Goal: Transaction & Acquisition: Purchase product/service

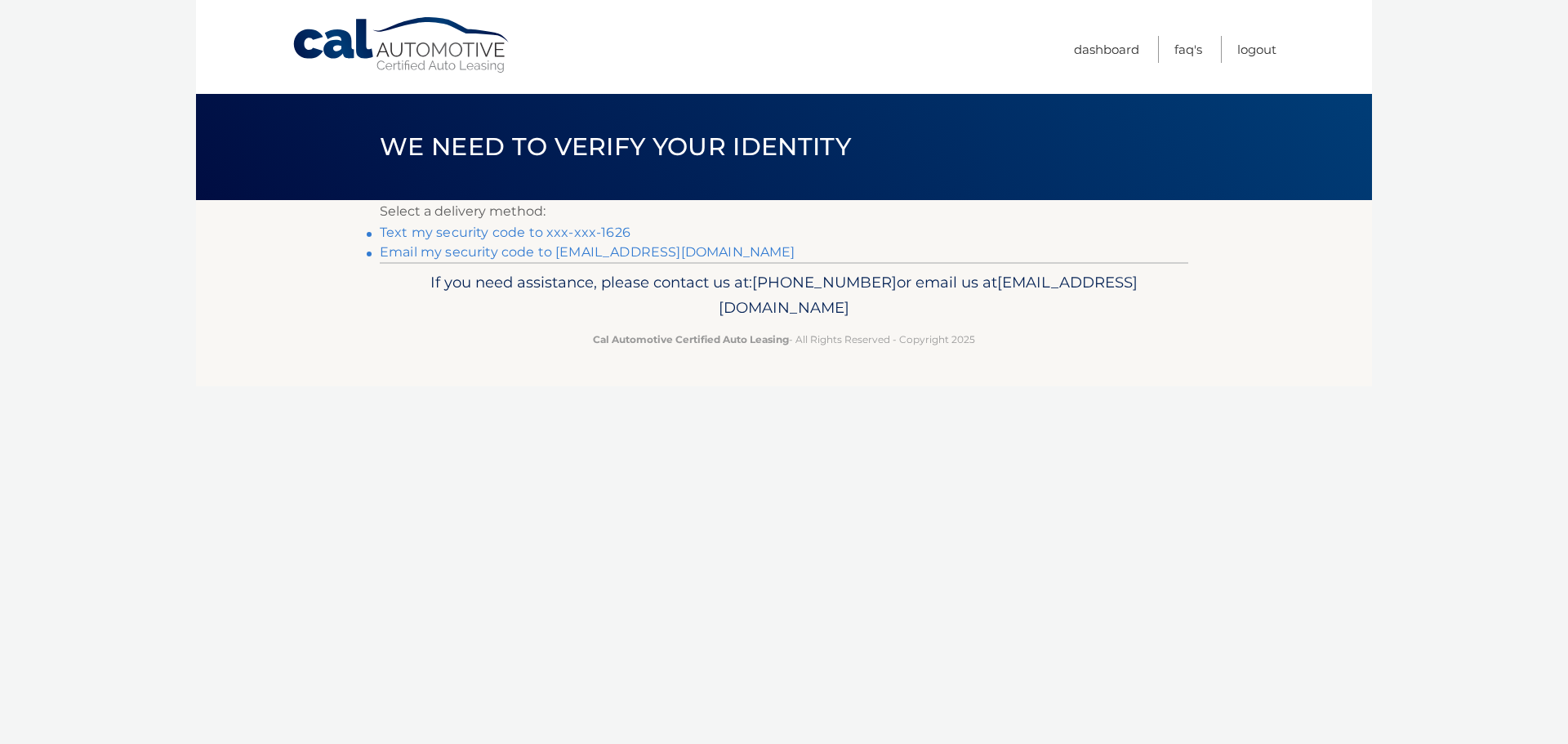
click at [484, 235] on link "Text my security code to xxx-xxx-1626" at bounding box center [505, 232] width 251 height 16
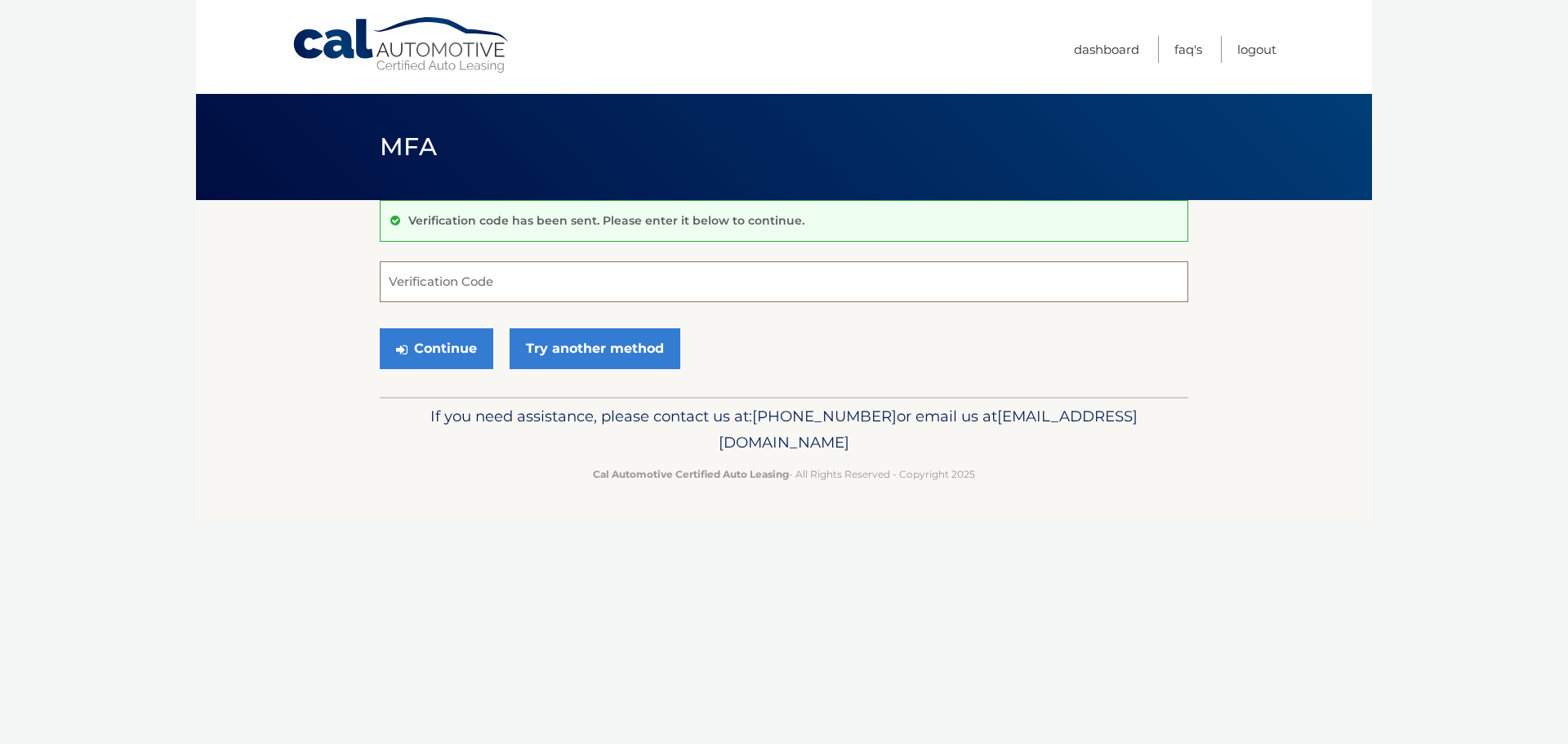
click at [428, 283] on input "Verification Code" at bounding box center [784, 281] width 809 height 40
type input "687534"
click at [380, 328] on button "Continue" at bounding box center [436, 348] width 114 height 40
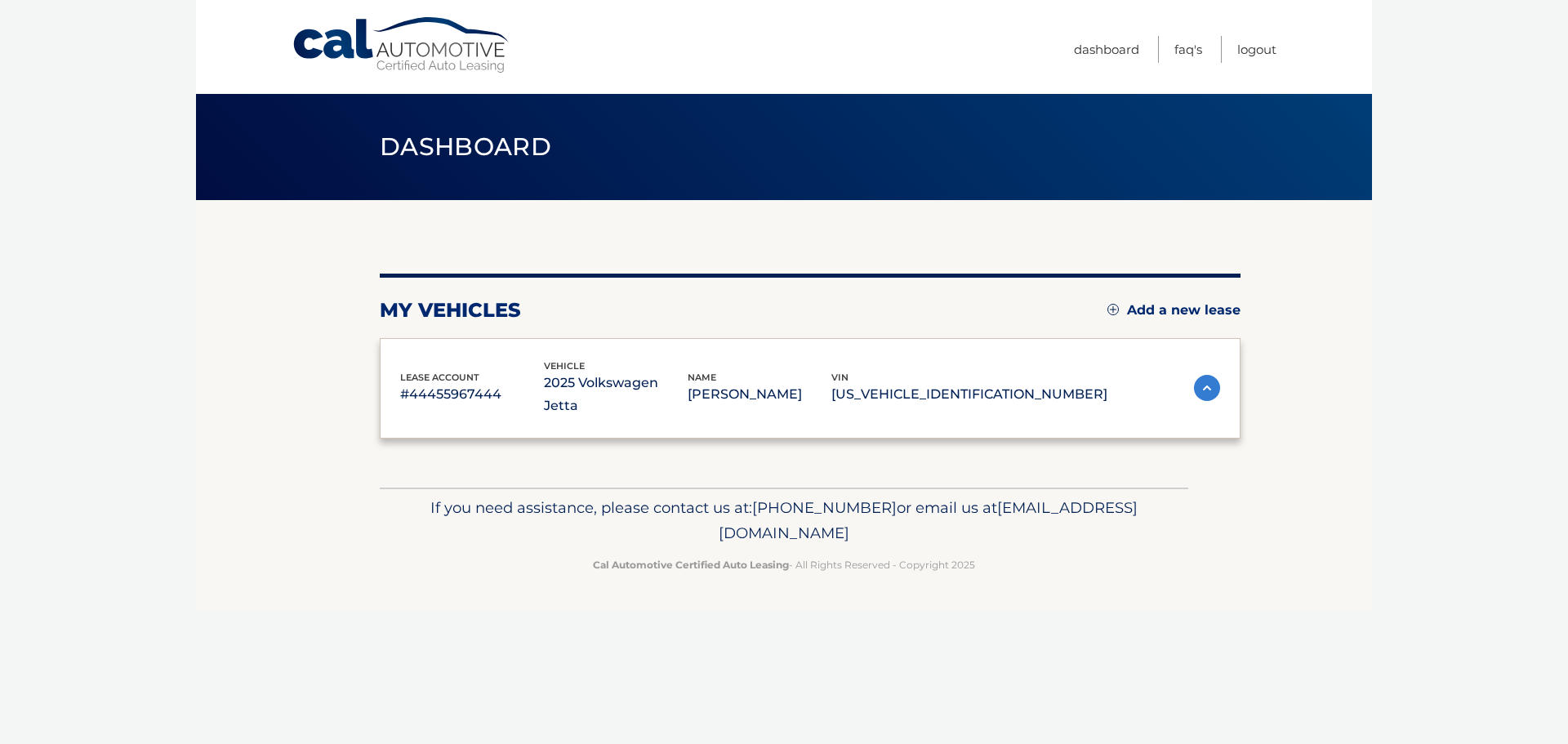
click at [449, 350] on div "lease account #44455967444 vehicle 2025 Volkswagen Jetta name [PERSON_NAME] vin…" at bounding box center [810, 389] width 861 height 101
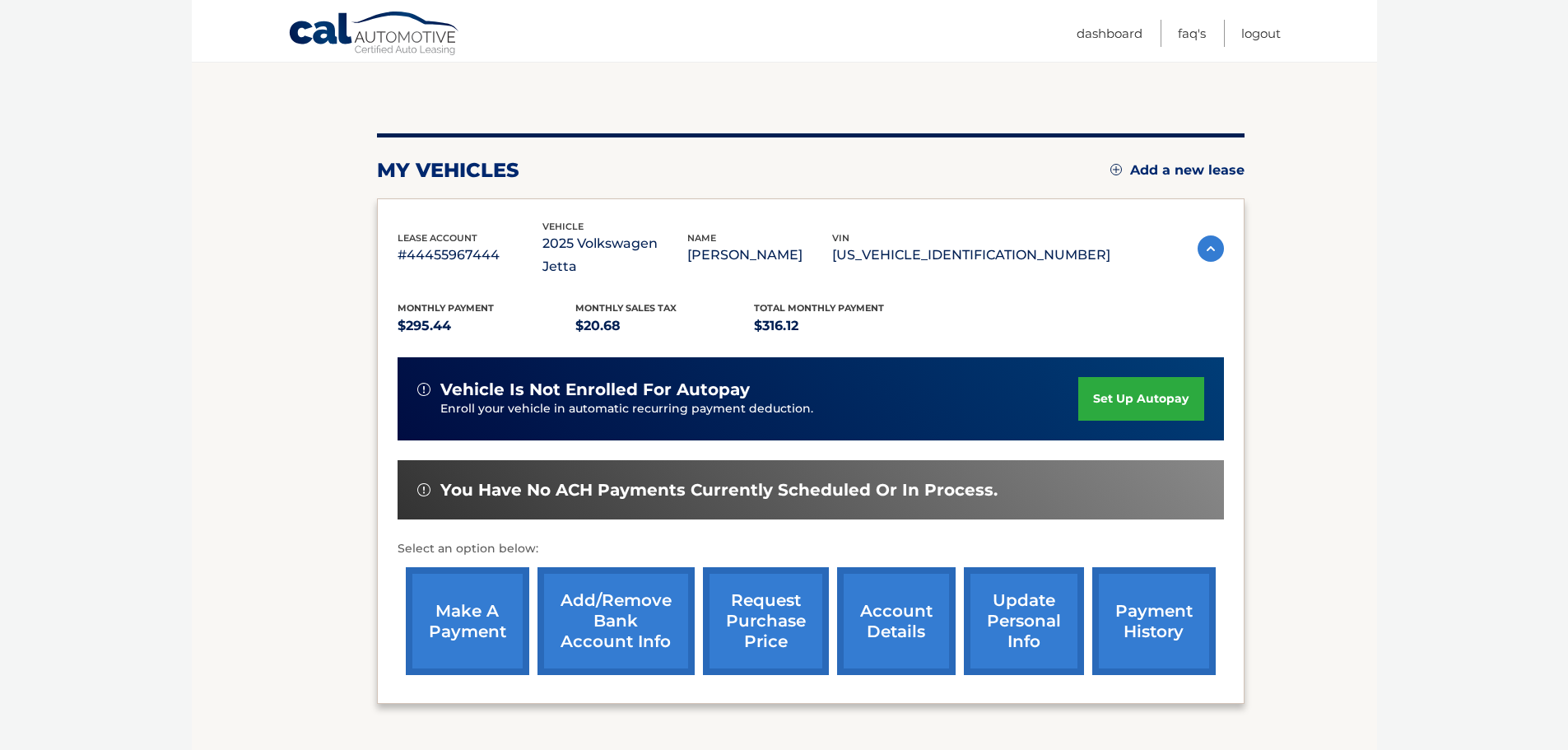
scroll to position [165, 0]
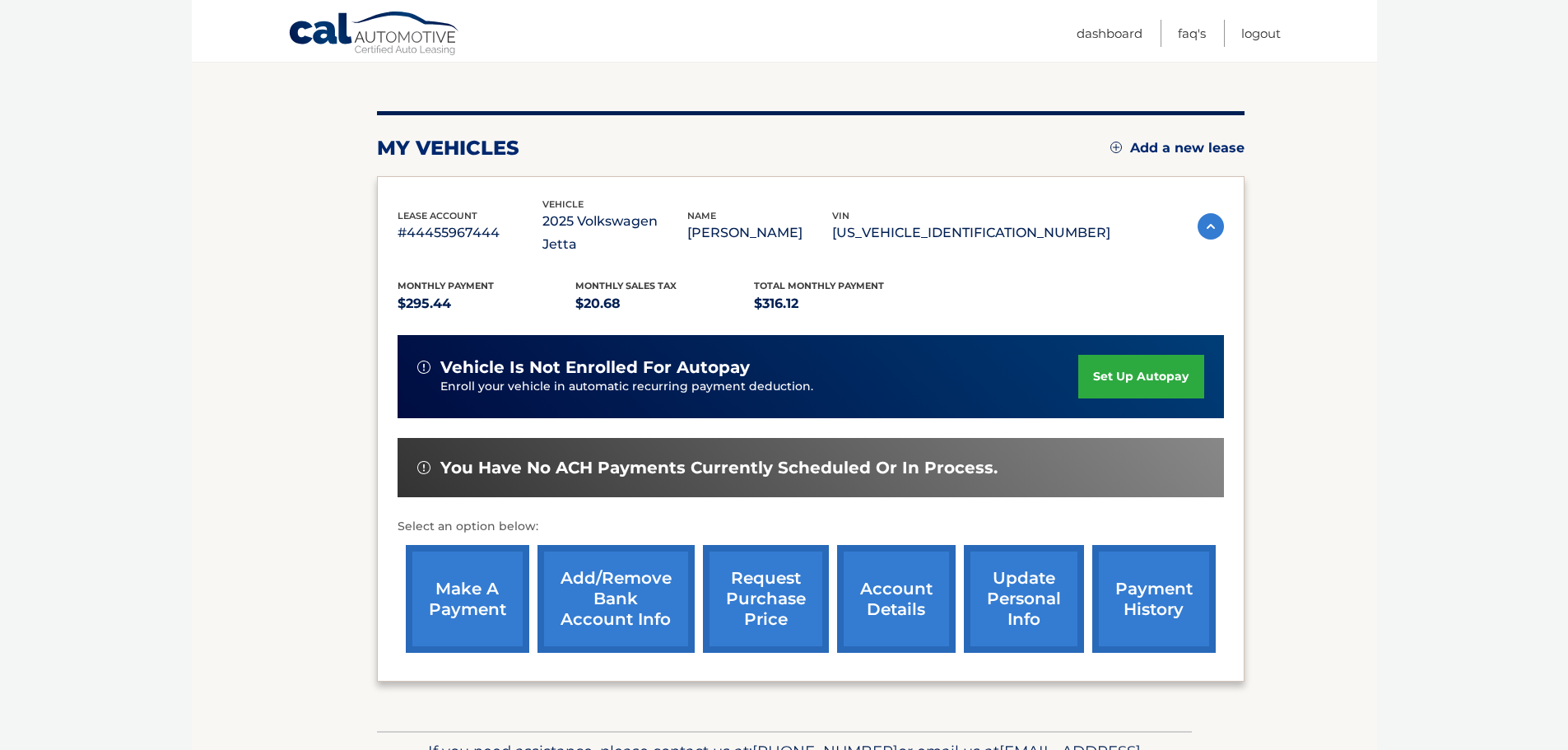
click at [1149, 569] on link "payment history" at bounding box center [1154, 599] width 123 height 108
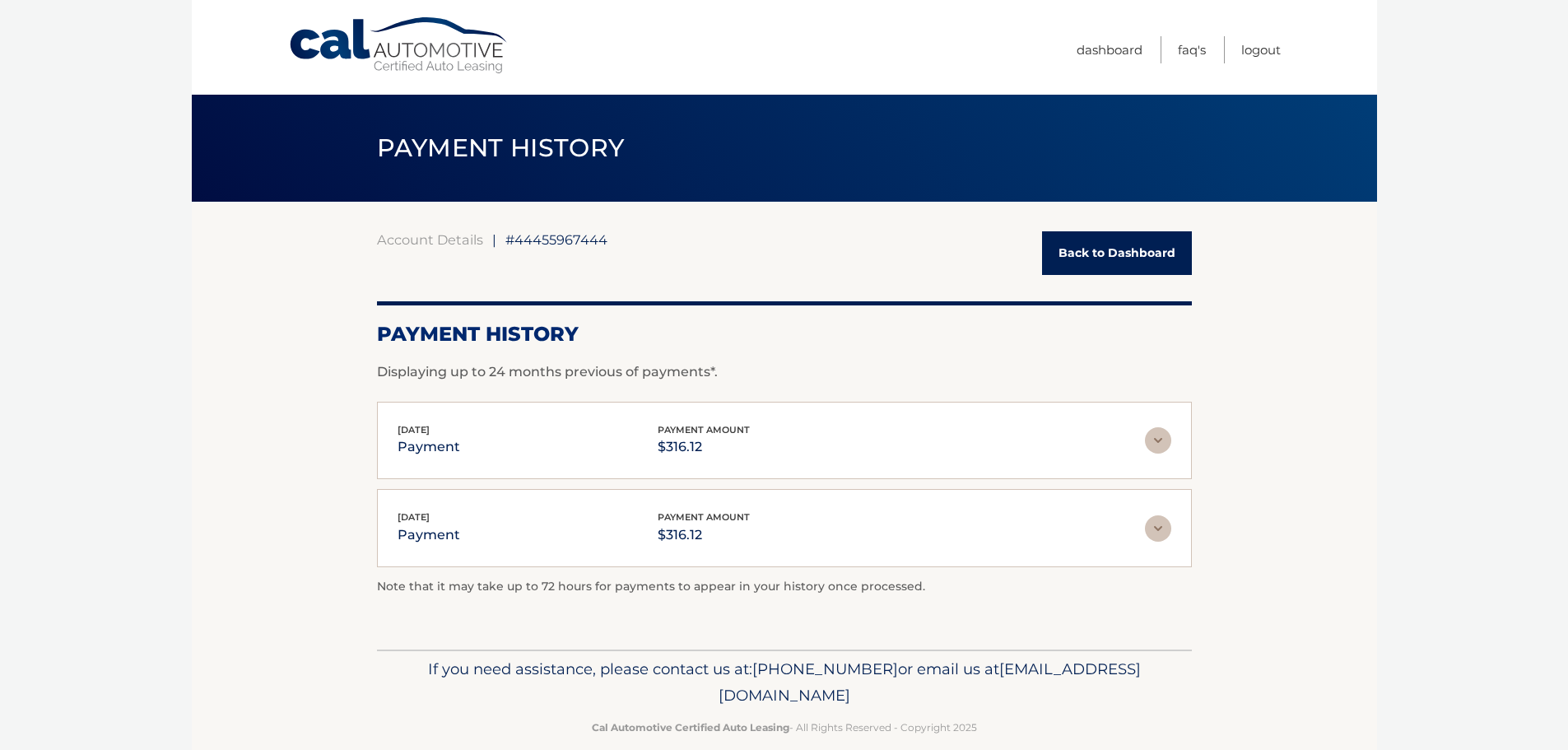
click at [1153, 438] on img at bounding box center [1158, 440] width 27 height 27
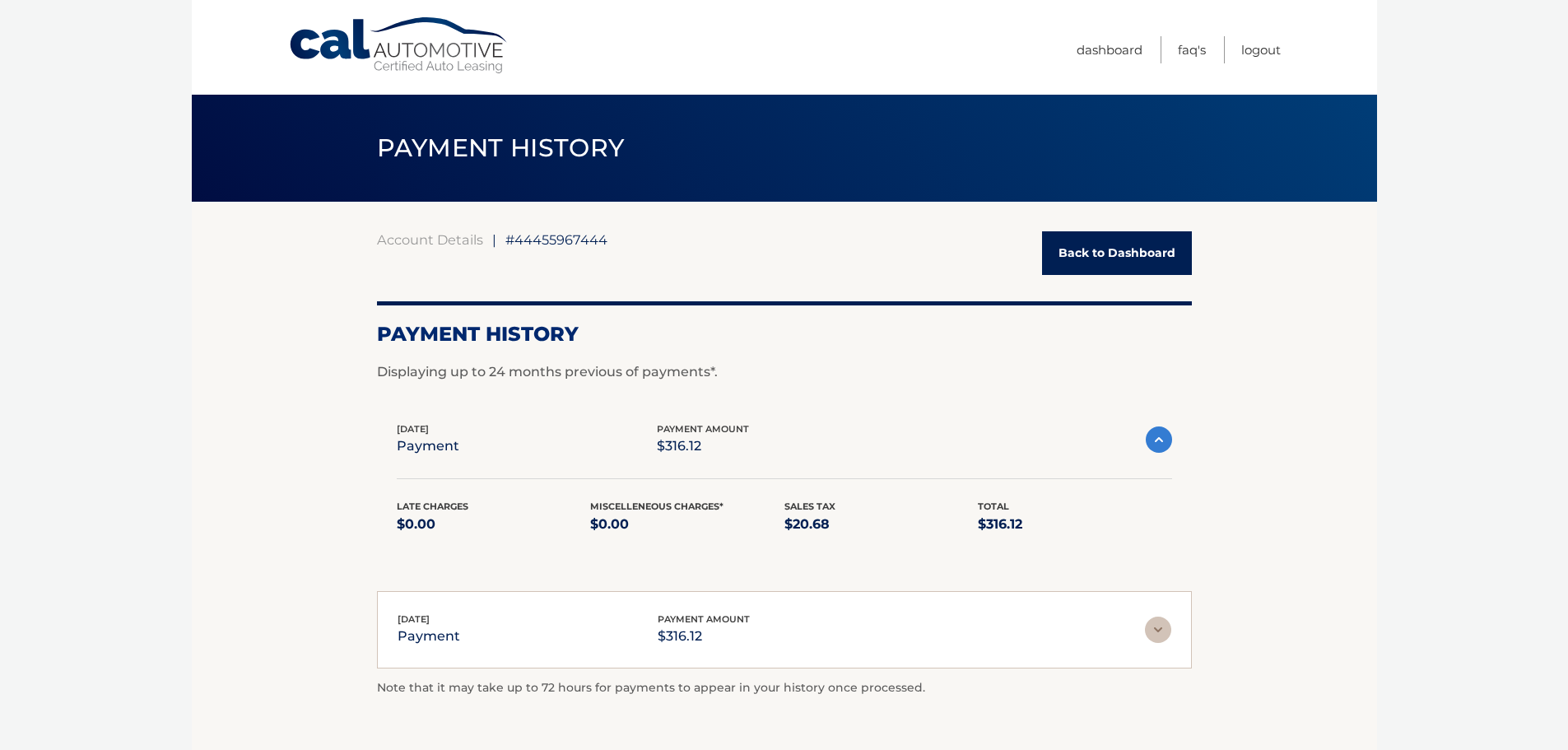
click at [1153, 438] on img at bounding box center [1159, 439] width 27 height 27
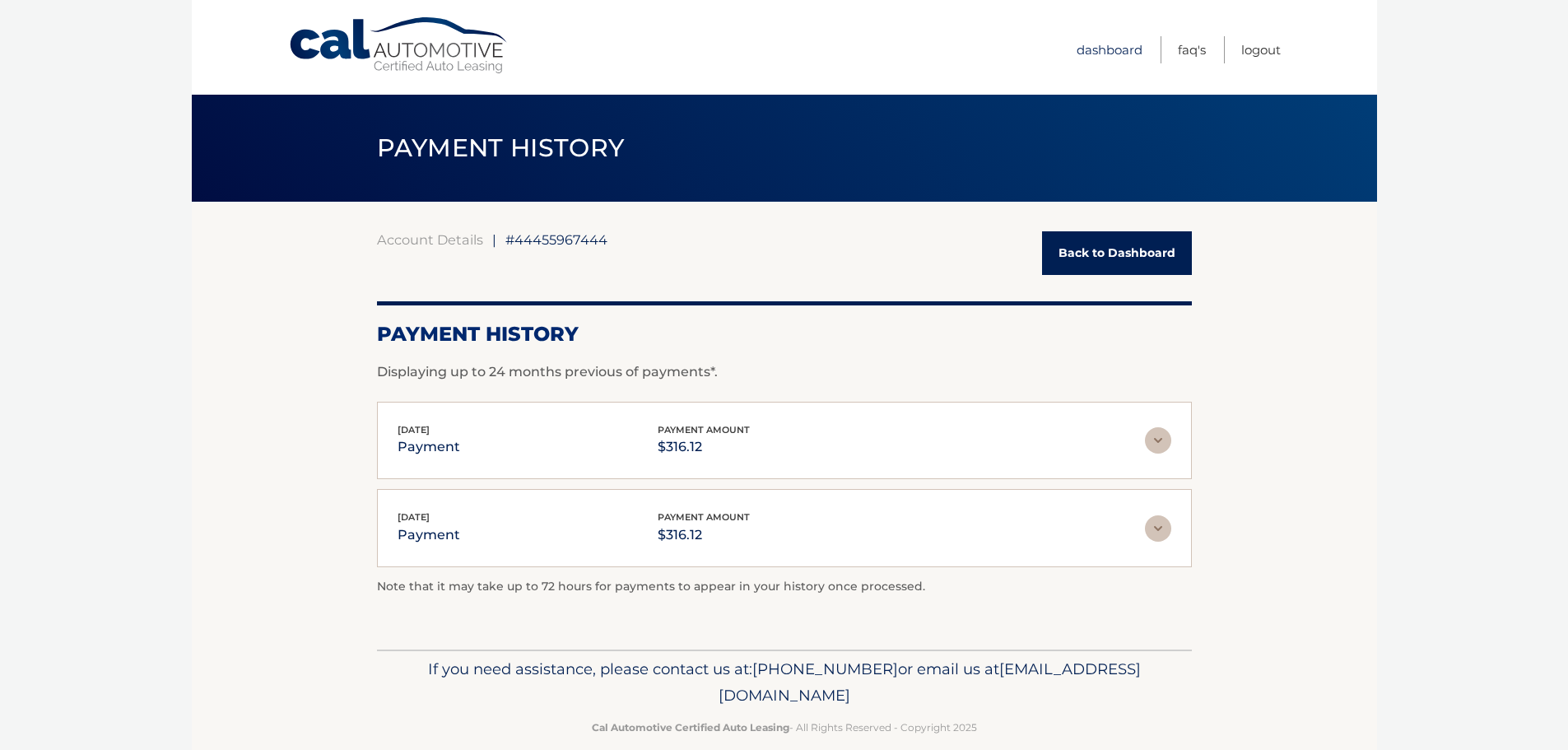
click at [1103, 51] on link "Dashboard" at bounding box center [1110, 49] width 66 height 27
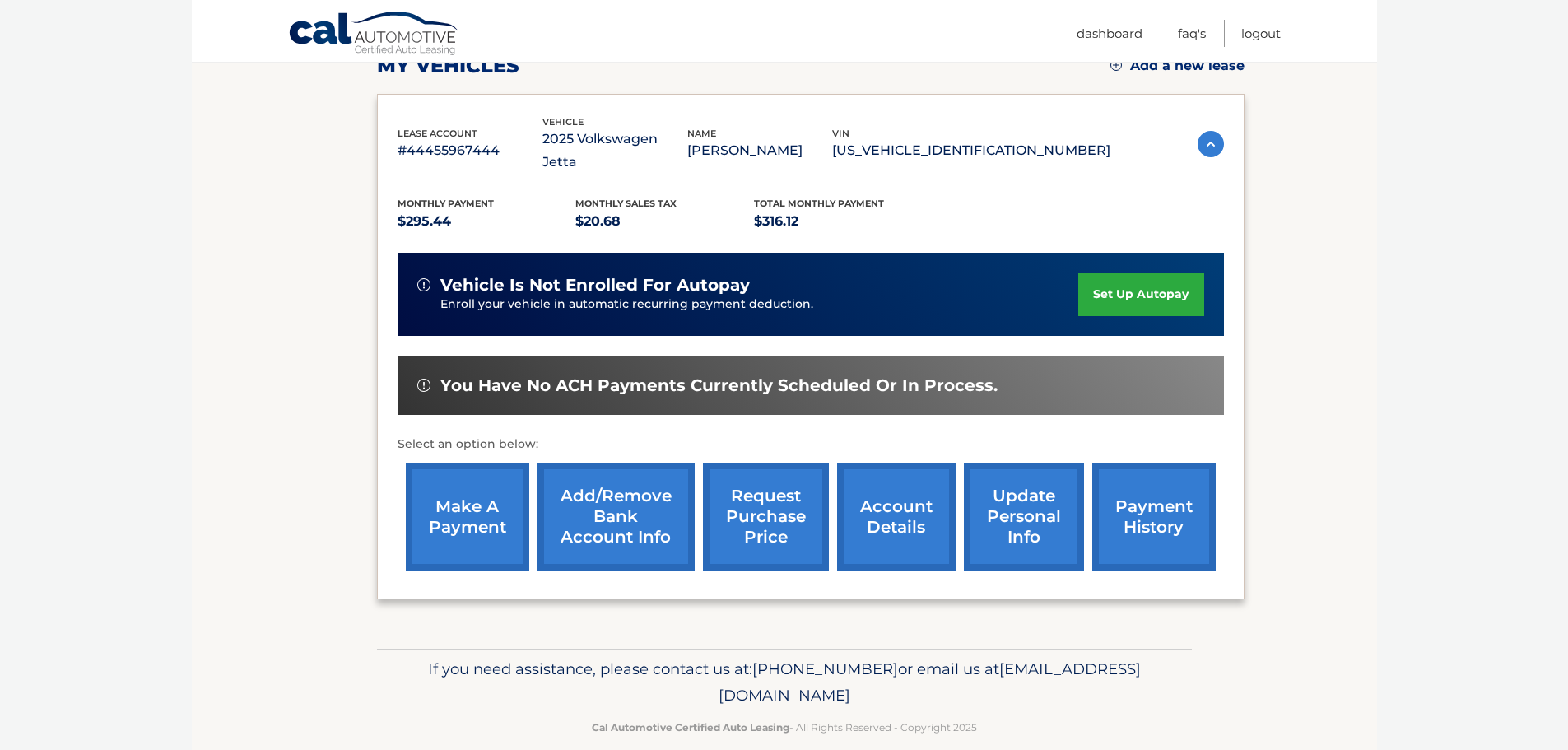
scroll to position [248, 0]
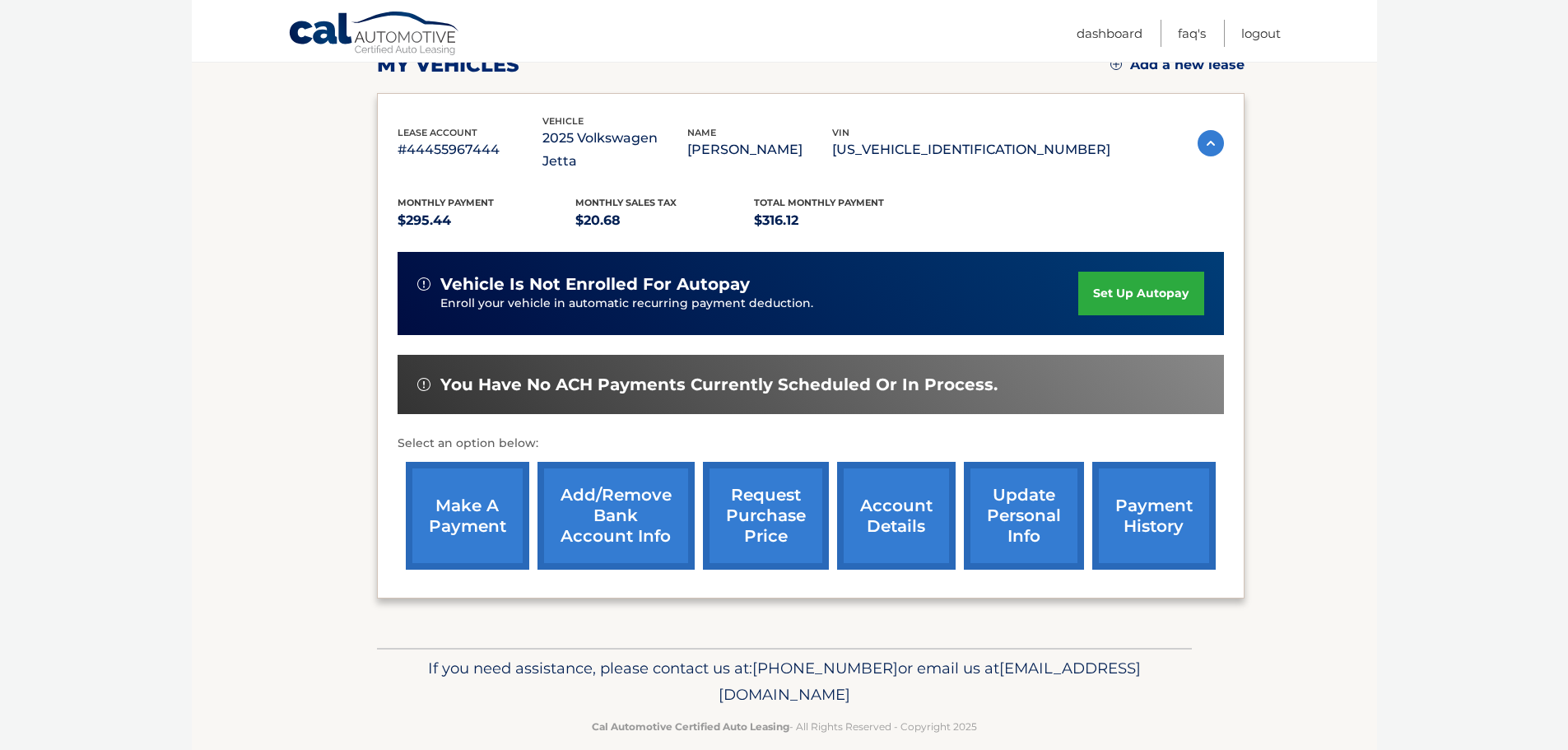
click at [468, 501] on link "make a payment" at bounding box center [468, 516] width 123 height 108
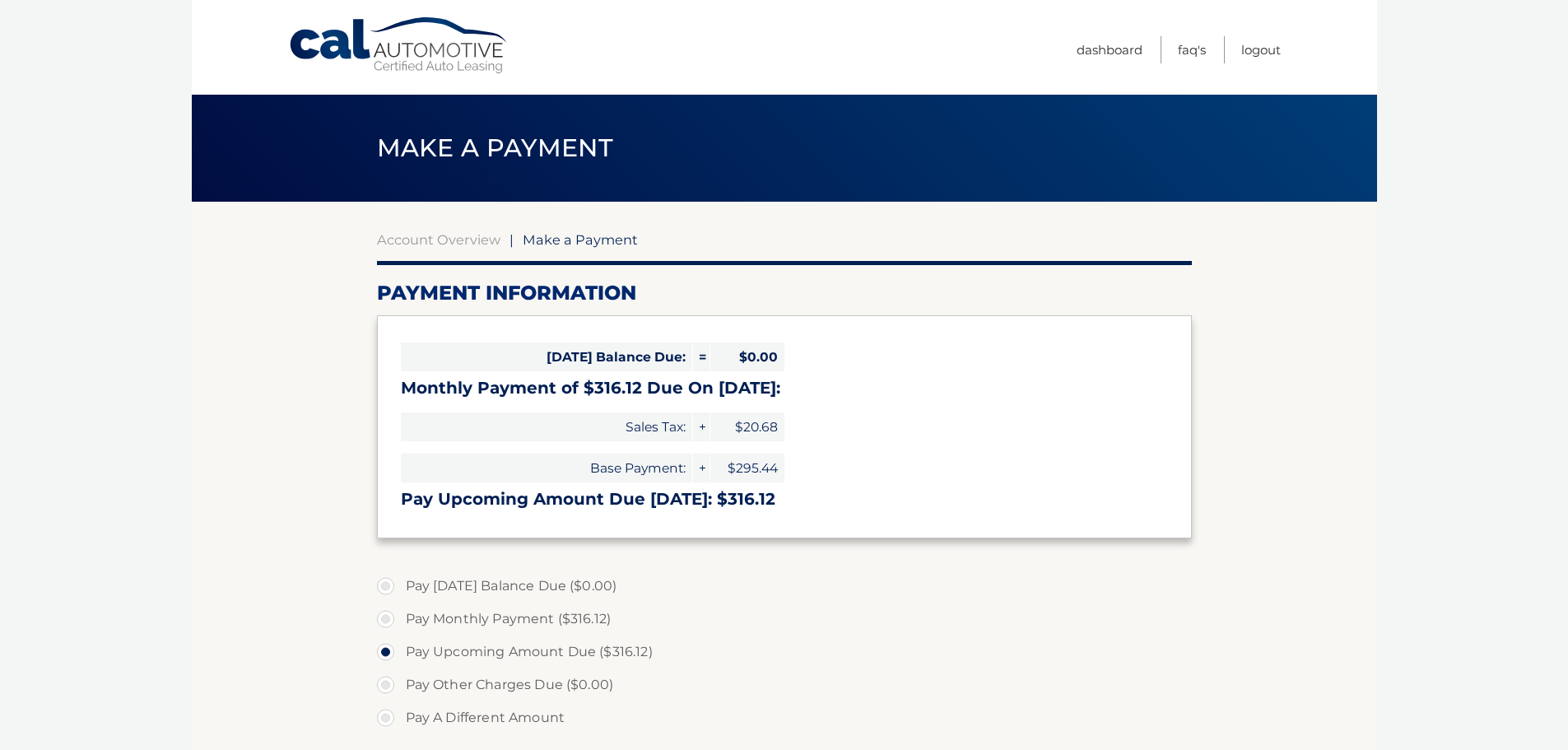
select select "NjI4MDBmZjgtYzEyMS00ZGJiLTk2ZmEtMTY2OGU3NDBiODY0"
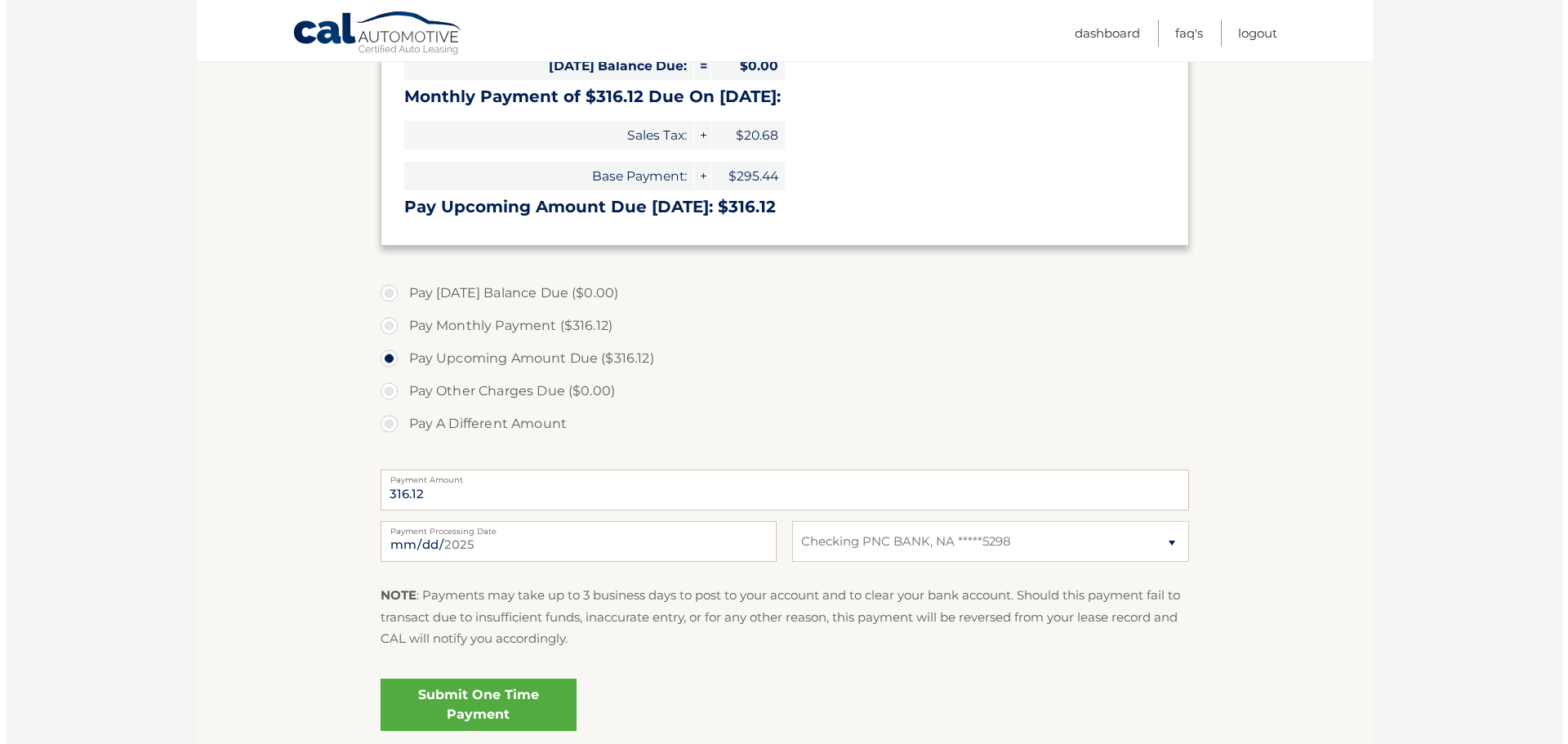
scroll to position [327, 0]
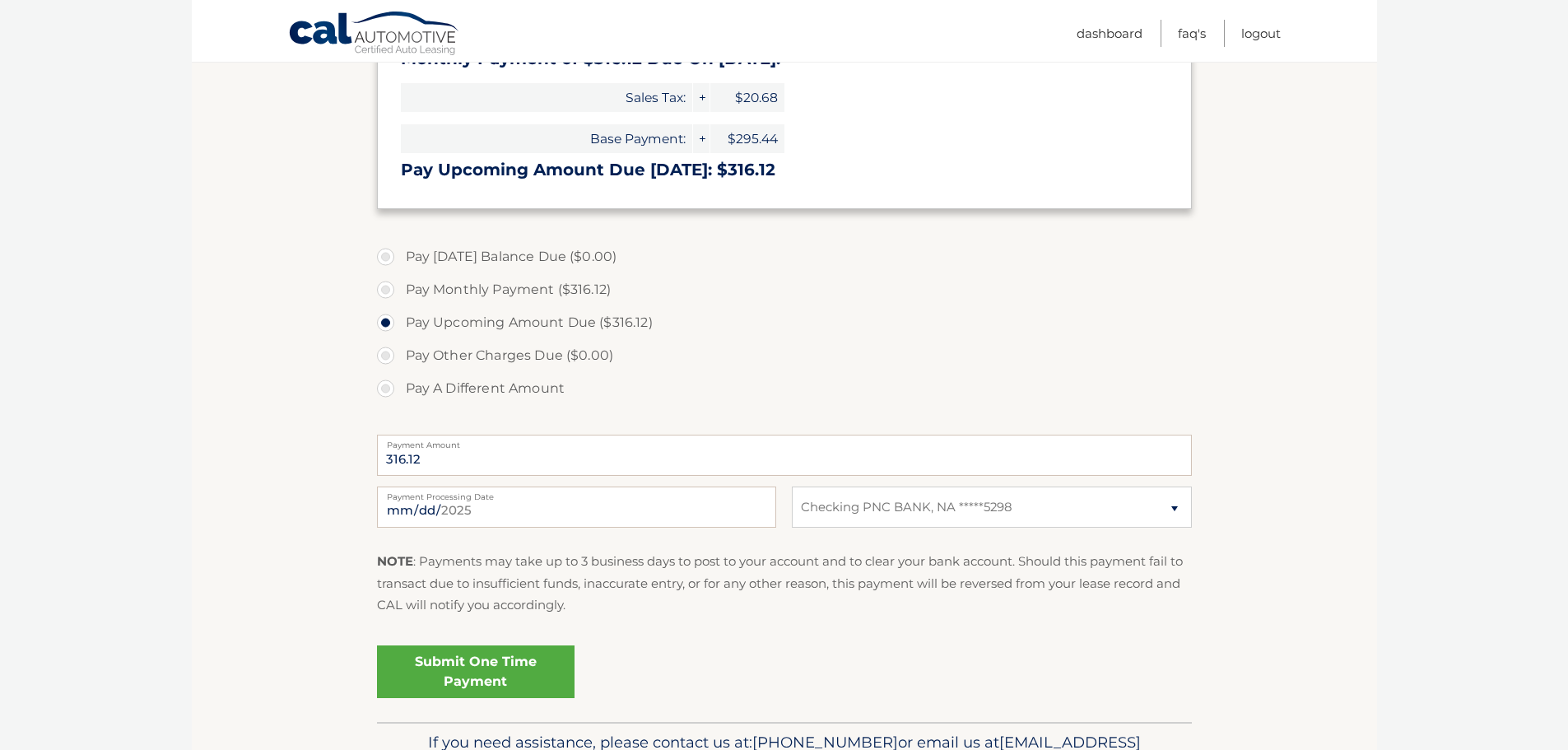
click at [466, 668] on link "Submit One Time Payment" at bounding box center [475, 672] width 198 height 53
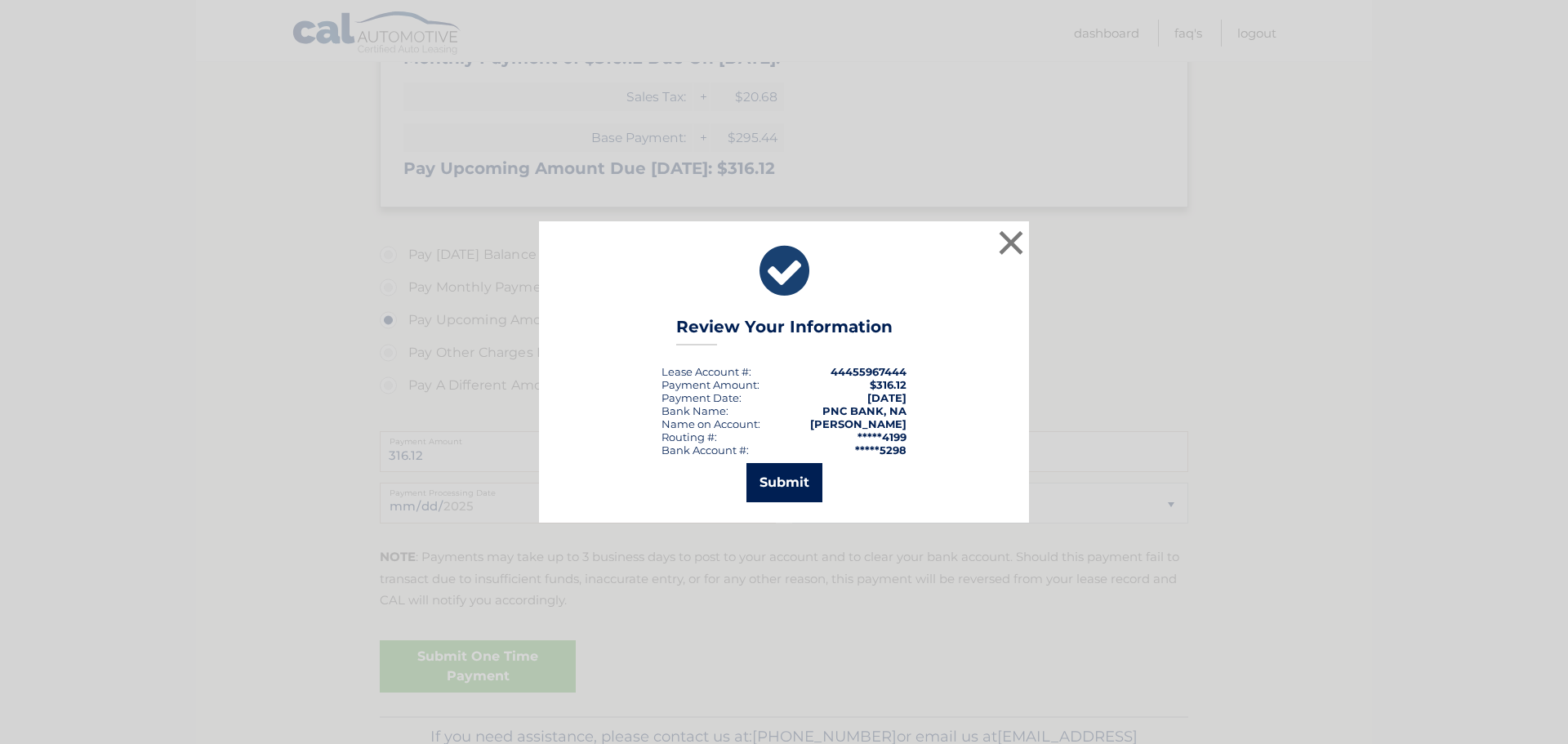
click at [784, 485] on button "Submit" at bounding box center [784, 483] width 76 height 39
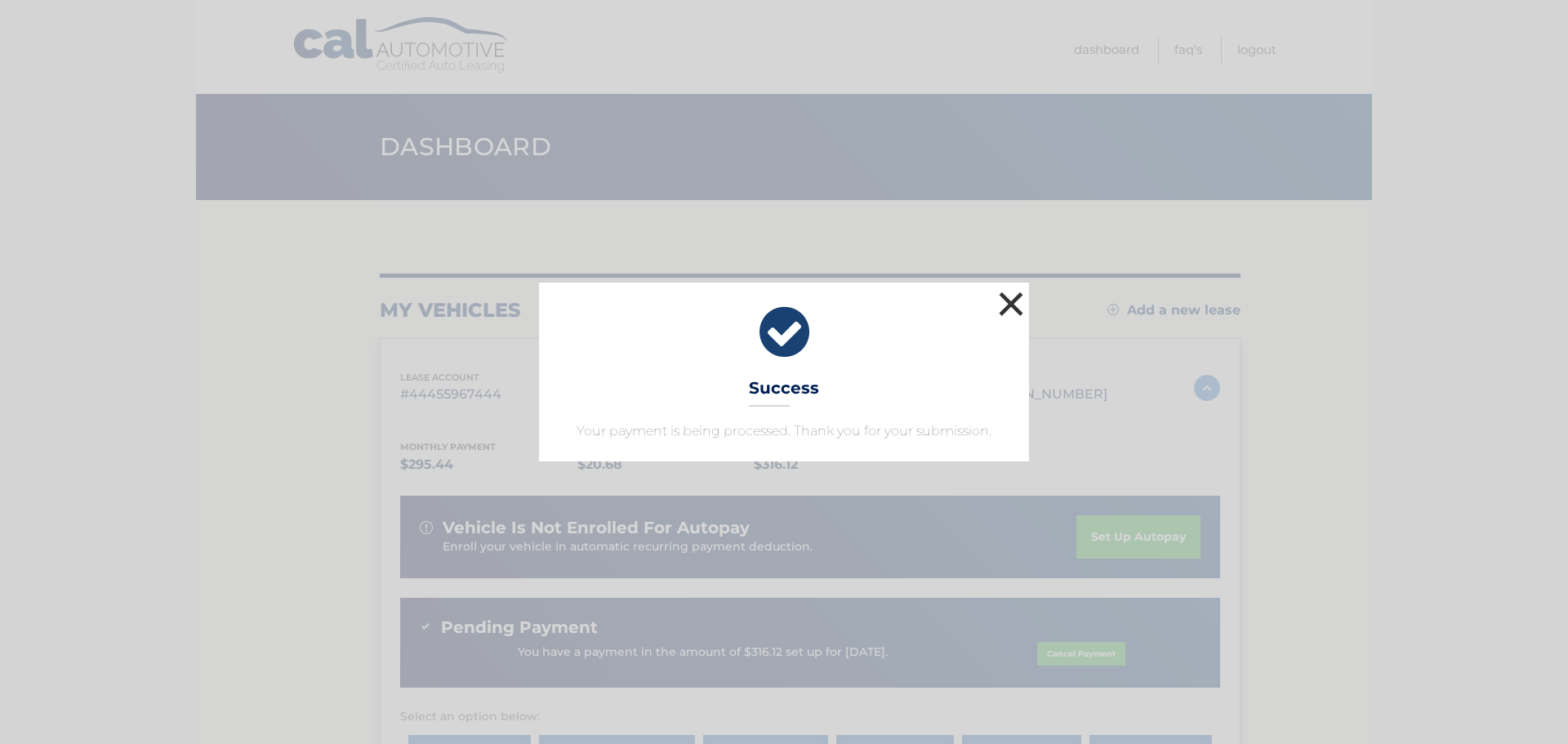
click at [1007, 305] on button "×" at bounding box center [1011, 303] width 33 height 33
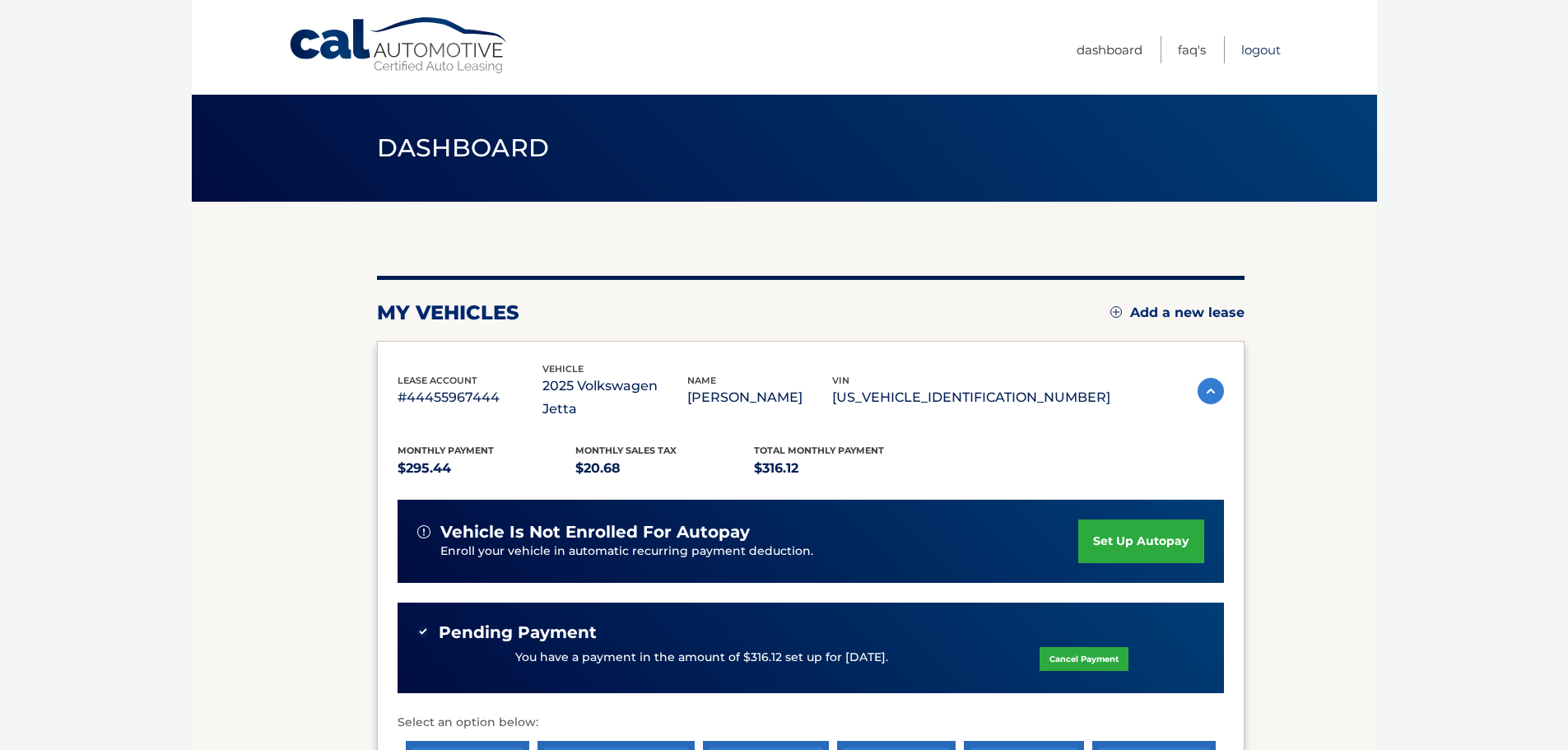
click at [1251, 51] on link "Logout" at bounding box center [1261, 49] width 40 height 27
